Goal: Communication & Community: Answer question/provide support

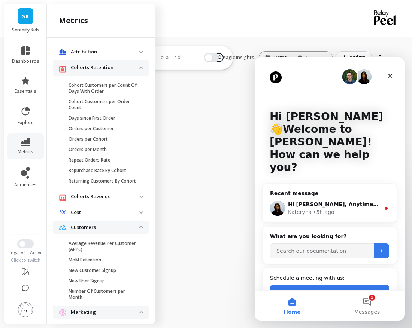
scroll to position [1411, 0]
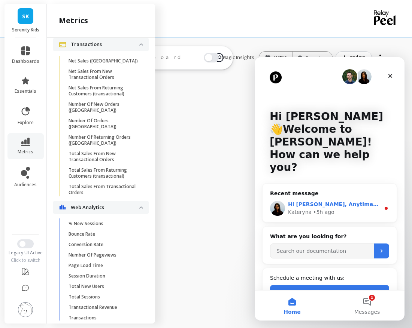
click at [349, 209] on div "[PERSON_NAME] • 5h ago" at bounding box center [334, 213] width 92 height 8
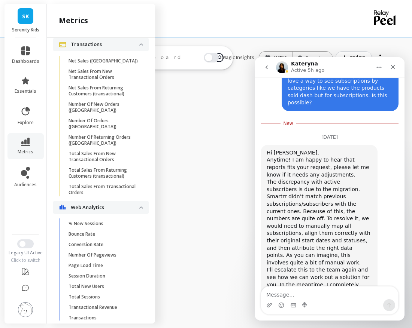
scroll to position [1290, 0]
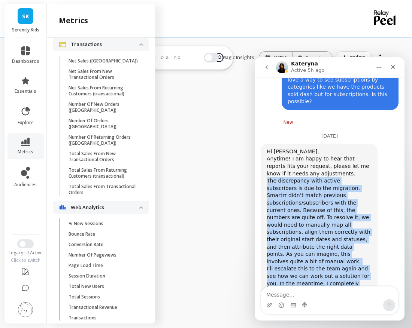
drag, startPoint x: 361, startPoint y: 260, endPoint x: 264, endPoint y: 130, distance: 161.9
click at [264, 144] on div "Hi [PERSON_NAME], Anytime! I am happy to hear that reports fits your request, p…" at bounding box center [319, 240] width 117 height 193
copy div "The discrepancy with active subscribers is due to the migration. Smartrr didn’t…"
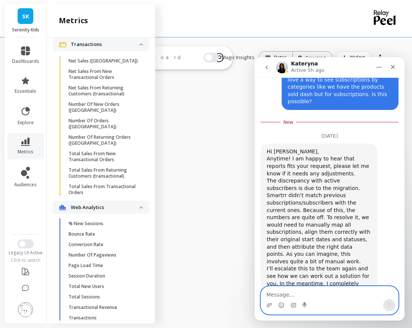
click at [275, 294] on textarea "Message…" at bounding box center [329, 293] width 137 height 13
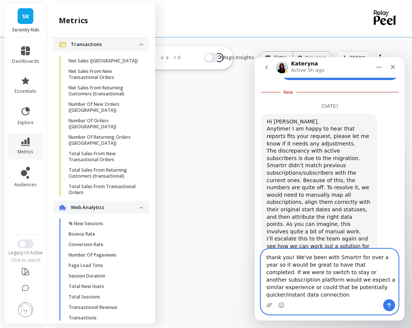
scroll to position [1328, 0]
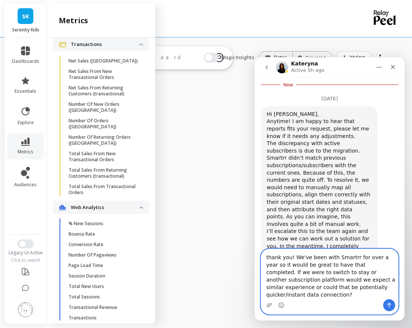
click at [364, 288] on textarea "thank you! We've been with Smartrr for over a year so it would be great to have…" at bounding box center [329, 274] width 137 height 50
type textarea "thank you! We've been with Smartrr for over a year so it would be great to have…"
click at [390, 305] on icon "Send a message…" at bounding box center [389, 306] width 6 height 6
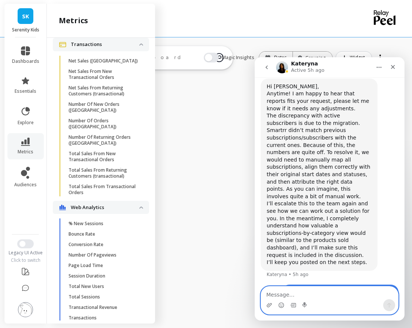
scroll to position [1339, 0]
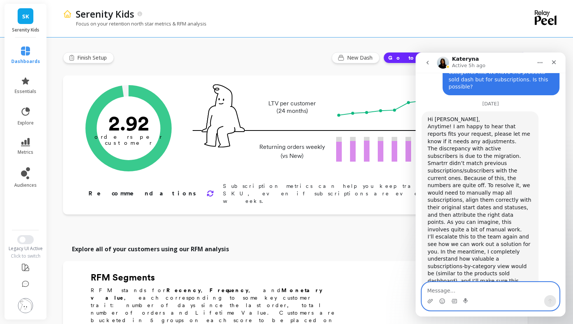
scroll to position [1339, 0]
